Goal: Information Seeking & Learning: Learn about a topic

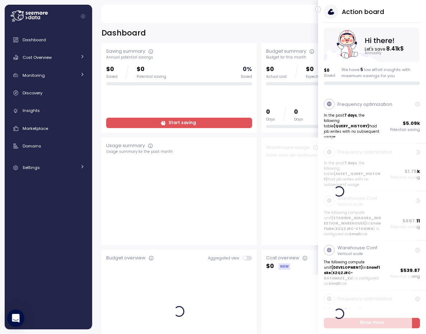
click at [60, 61] on div "Cost Overview" at bounding box center [50, 57] width 54 height 7
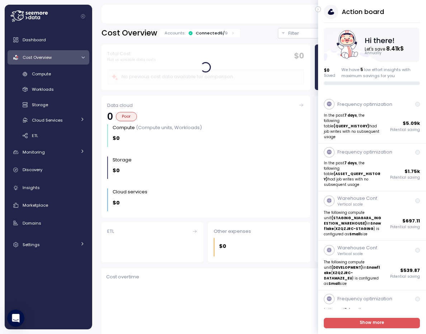
click at [48, 172] on div "Discovery" at bounding box center [54, 169] width 62 height 7
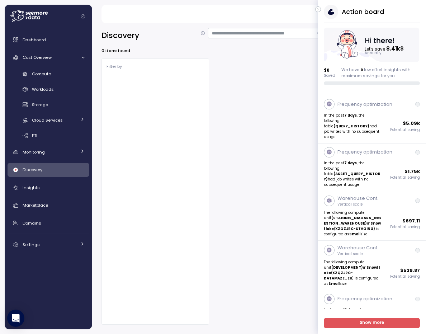
click at [319, 8] on icon "button" at bounding box center [318, 9] width 3 height 9
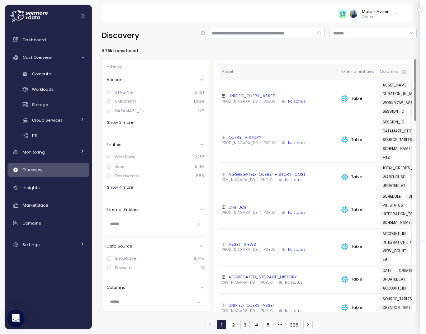
click at [236, 97] on div "UNIFIED_QUERY_ASSET" at bounding box center [279, 96] width 114 height 6
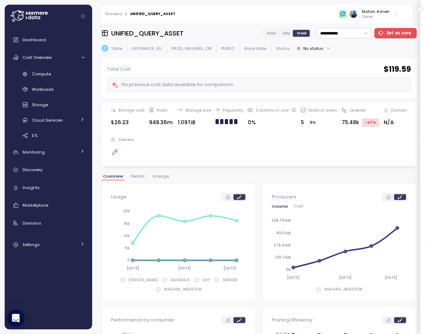
click at [136, 177] on span "Details" at bounding box center [138, 176] width 14 height 4
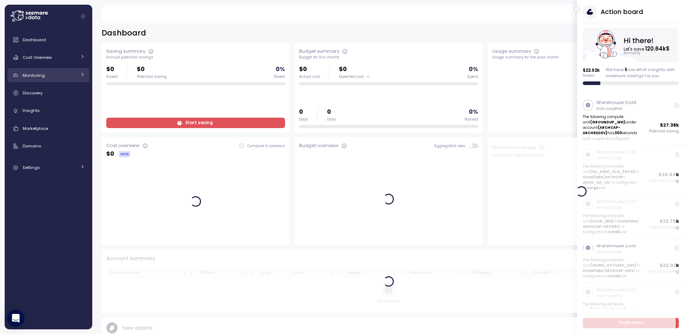
click at [51, 76] on div "Monitoring" at bounding box center [50, 75] width 54 height 7
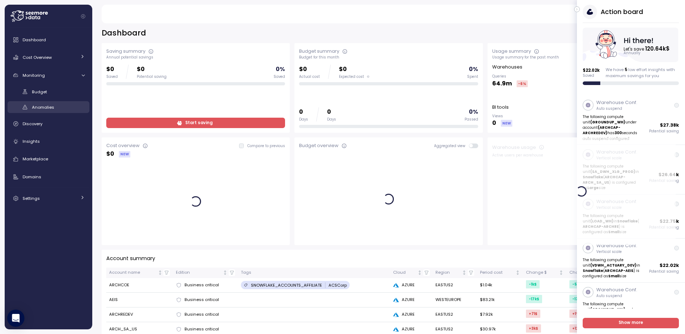
click at [41, 105] on span "Anomalies" at bounding box center [43, 107] width 22 height 6
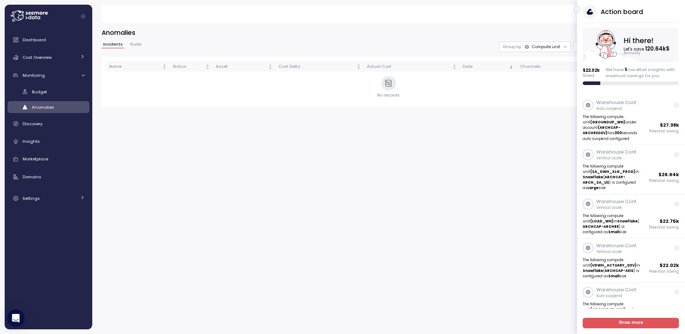
click at [578, 8] on icon "button" at bounding box center [576, 9] width 3 height 9
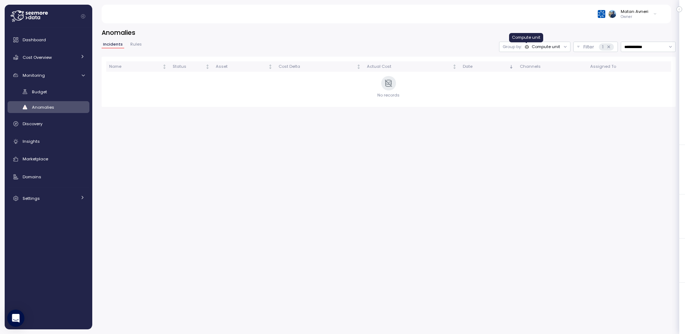
click at [525, 45] on icon at bounding box center [527, 47] width 4 height 4
click at [538, 63] on p "Account" at bounding box center [536, 63] width 18 height 6
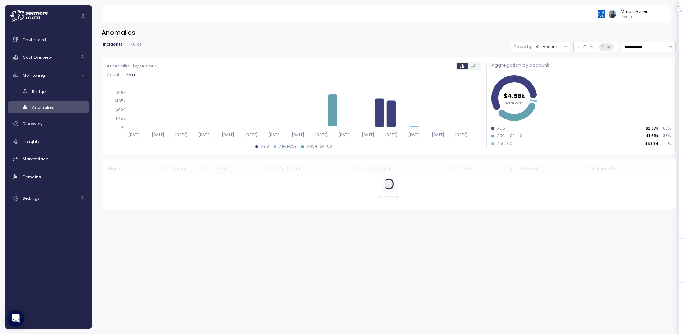
click at [543, 46] on div "Account" at bounding box center [551, 47] width 18 height 6
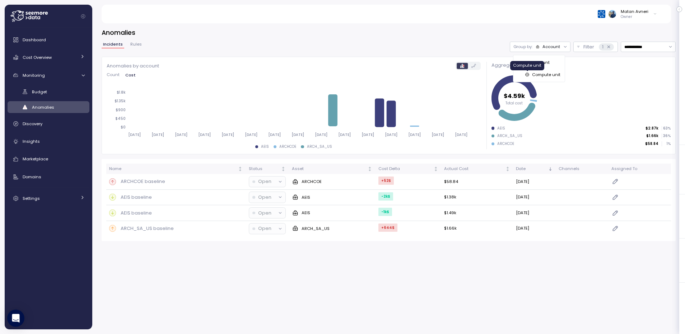
click at [529, 74] on icon at bounding box center [527, 75] width 4 height 4
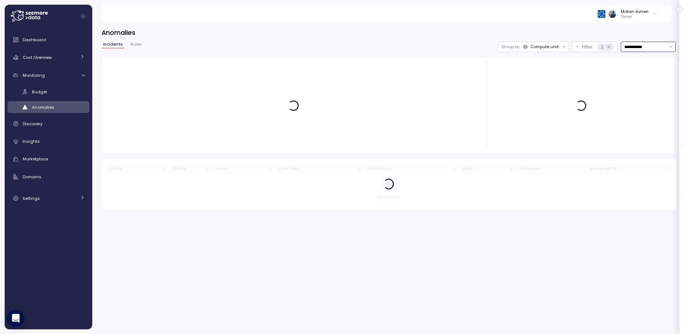
click at [633, 47] on input "**********" at bounding box center [648, 47] width 55 height 10
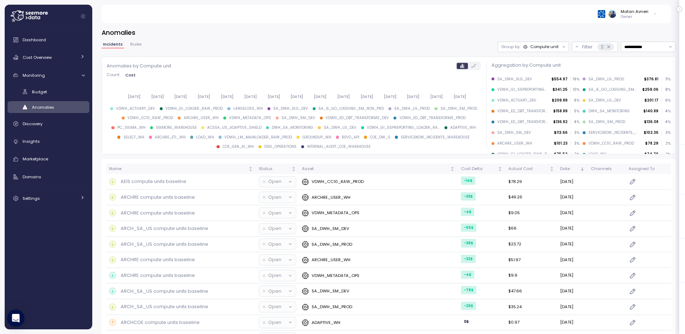
click at [342, 24] on div "**********" at bounding box center [388, 176] width 593 height 315
click at [582, 47] on p "Filter" at bounding box center [587, 46] width 11 height 7
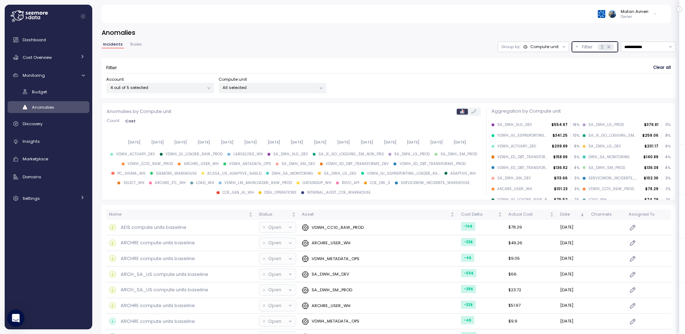
click at [184, 93] on div "4 out of 5 selected" at bounding box center [160, 88] width 108 height 10
click at [151, 164] on p "ARCHREDEV" at bounding box center [152, 164] width 24 height 6
click at [280, 52] on div "**********" at bounding box center [389, 70] width 574 height 56
click at [267, 85] on p "338 out of 353 selected" at bounding box center [270, 88] width 94 height 6
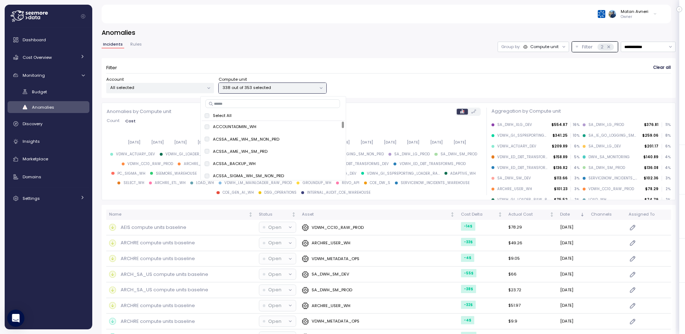
click at [226, 114] on p "Select All" at bounding box center [222, 116] width 19 height 6
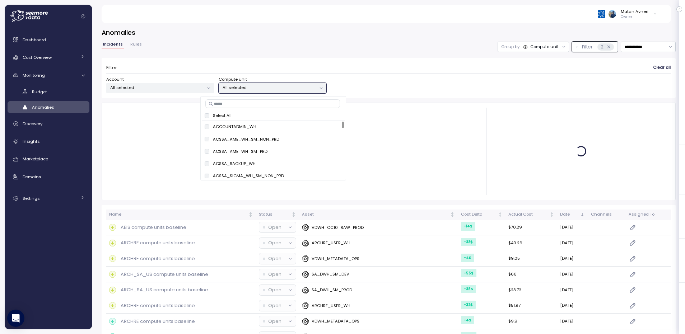
click at [319, 54] on div "**********" at bounding box center [389, 70] width 574 height 56
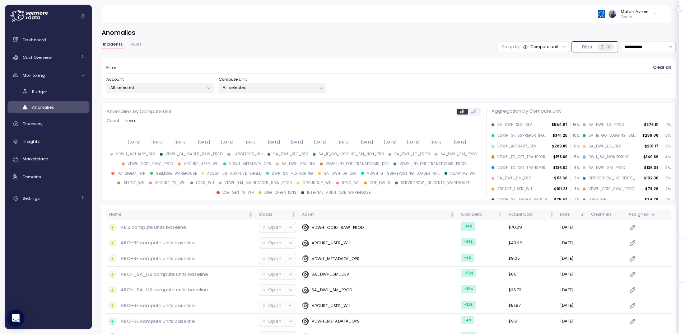
click at [123, 90] on p "All selected" at bounding box center [157, 88] width 94 height 6
click at [177, 128] on span "only" at bounding box center [181, 127] width 8 height 8
click at [178, 139] on span "only" at bounding box center [181, 139] width 8 height 8
click at [177, 128] on span "only" at bounding box center [181, 127] width 8 height 8
click at [240, 76] on label "Compute unit" at bounding box center [233, 79] width 28 height 6
